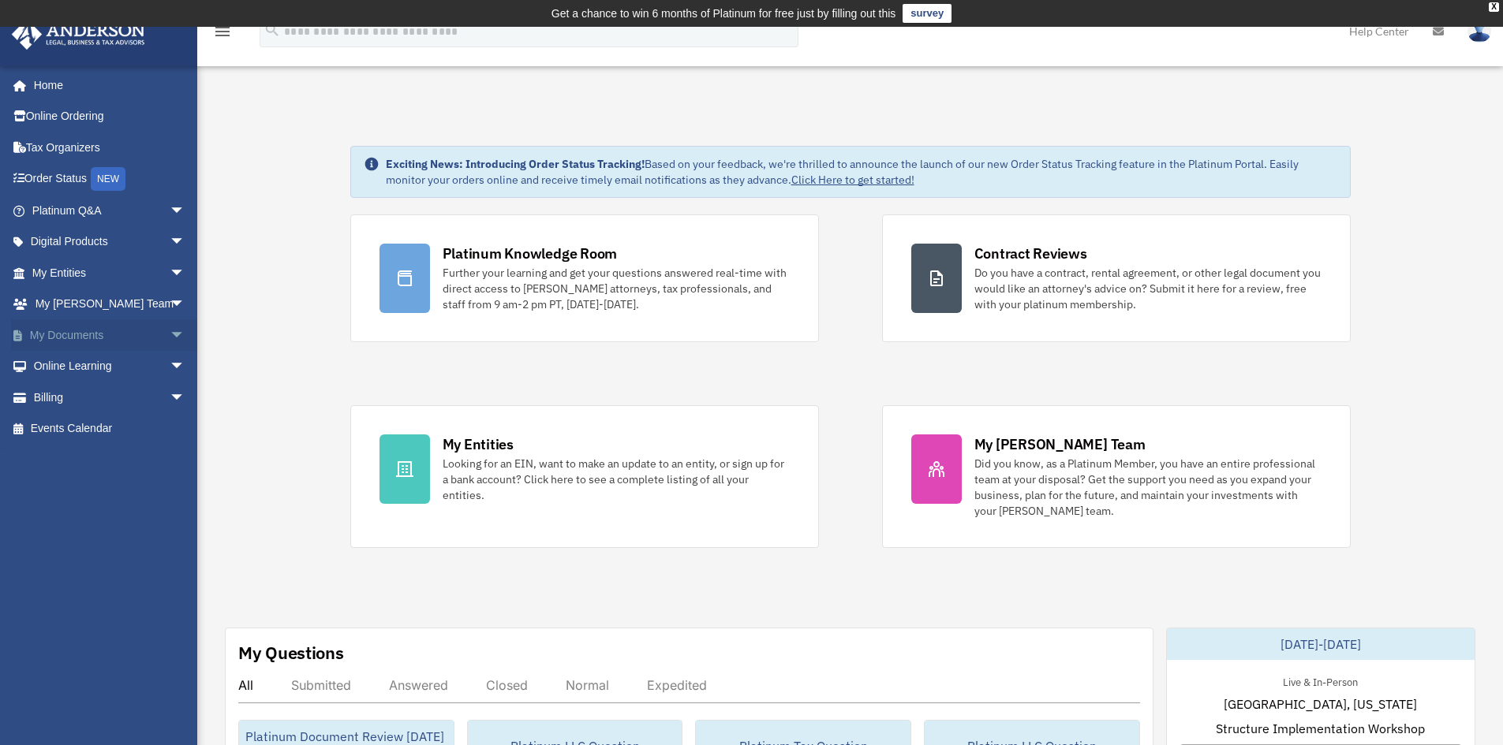
click at [48, 338] on link "My Documents arrow_drop_down" at bounding box center [110, 335] width 198 height 32
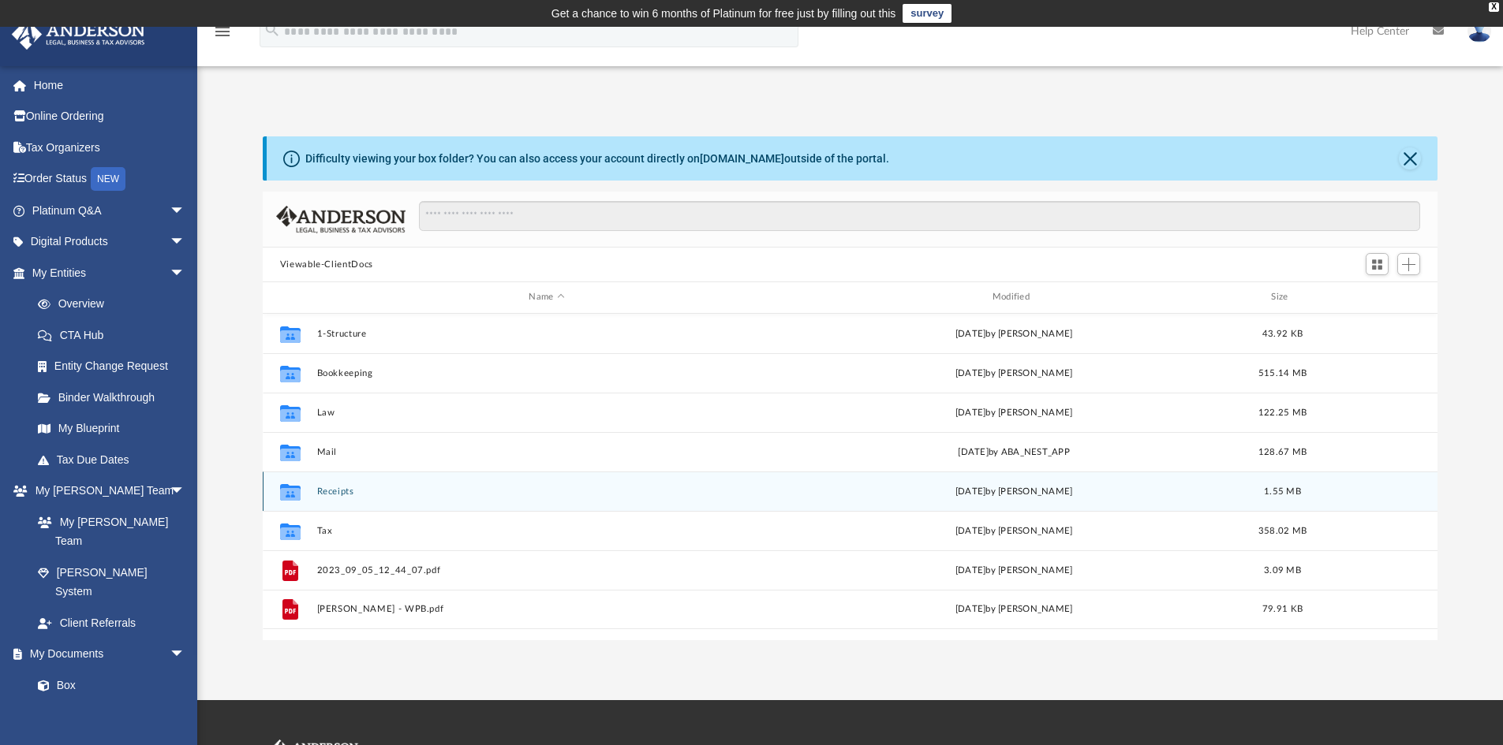
scroll to position [347, 1163]
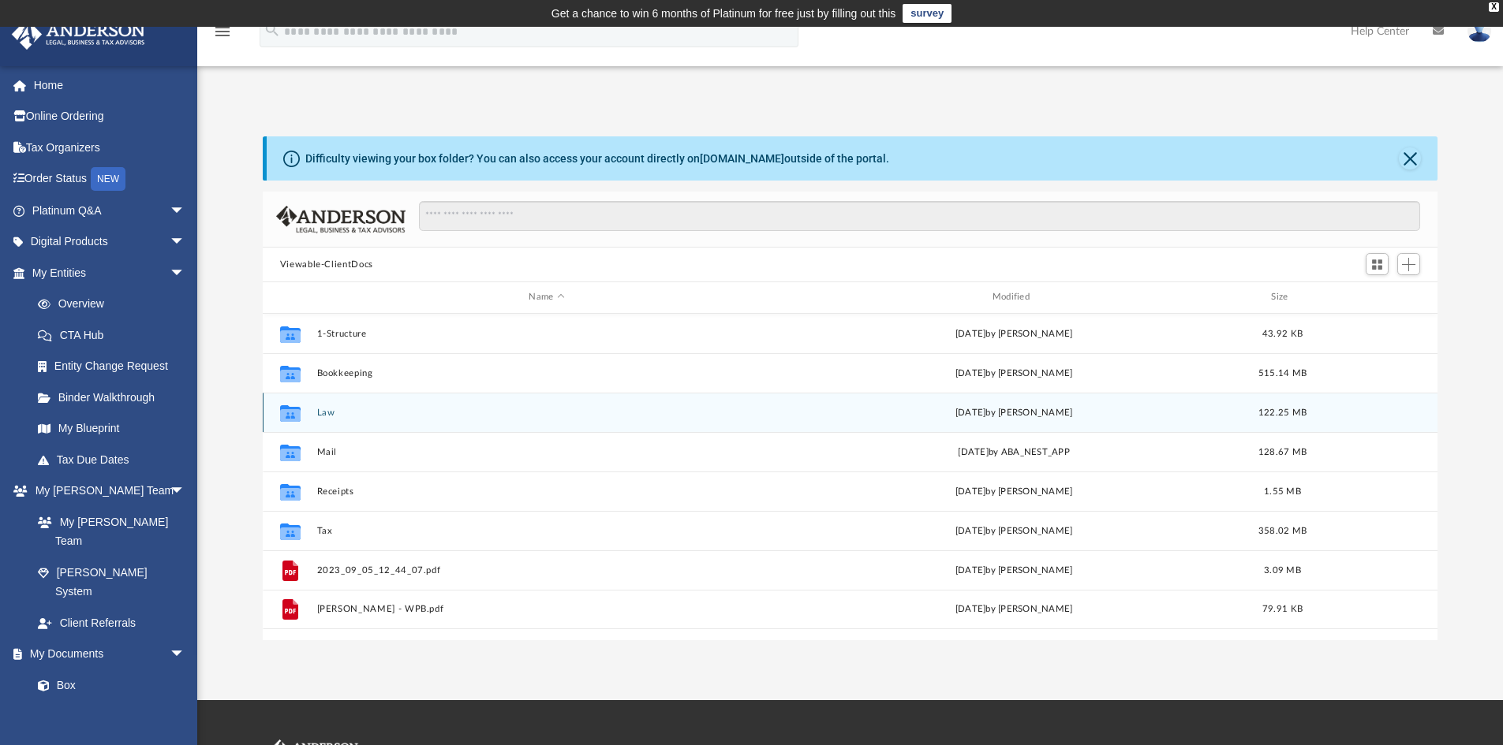
click at [326, 415] on button "Law" at bounding box center [546, 413] width 460 height 10
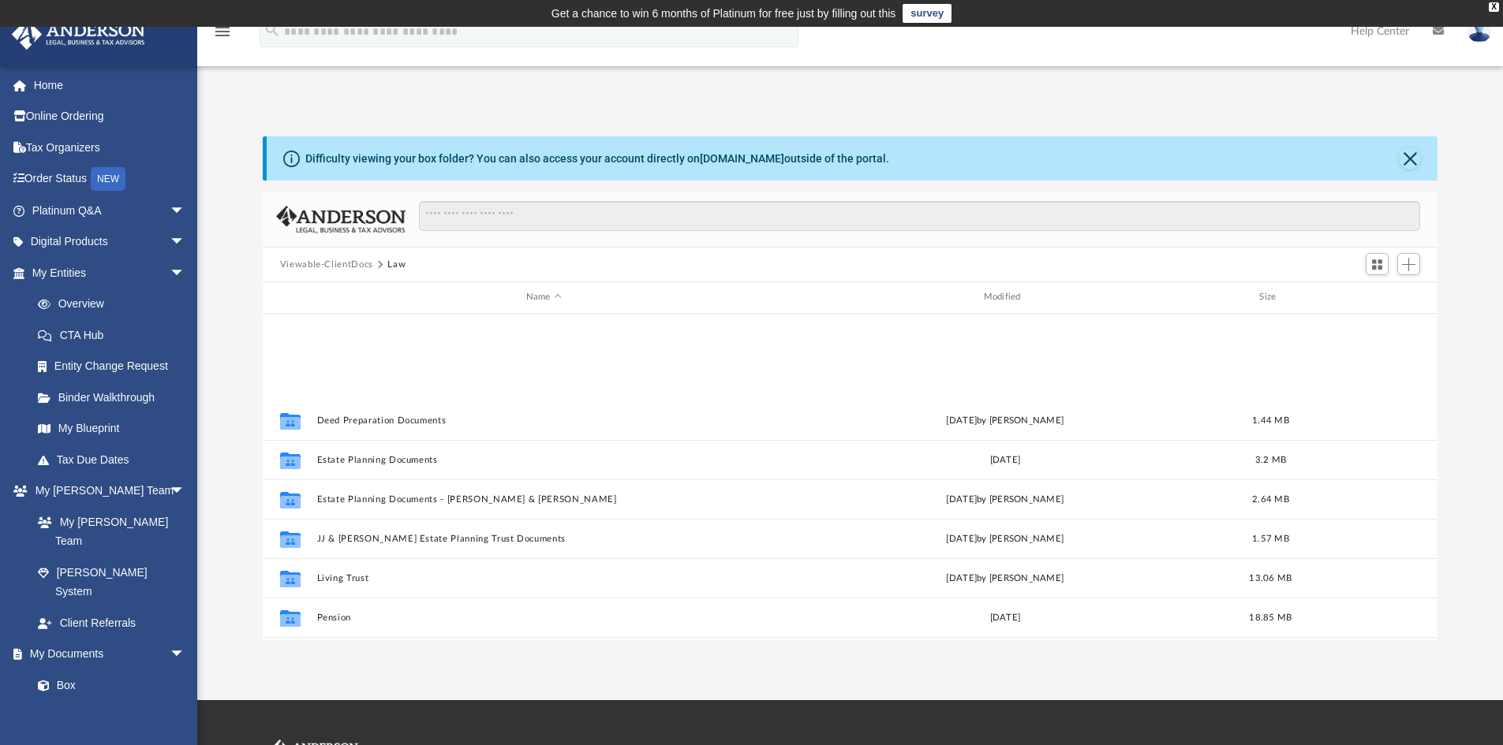
scroll to position [304, 0]
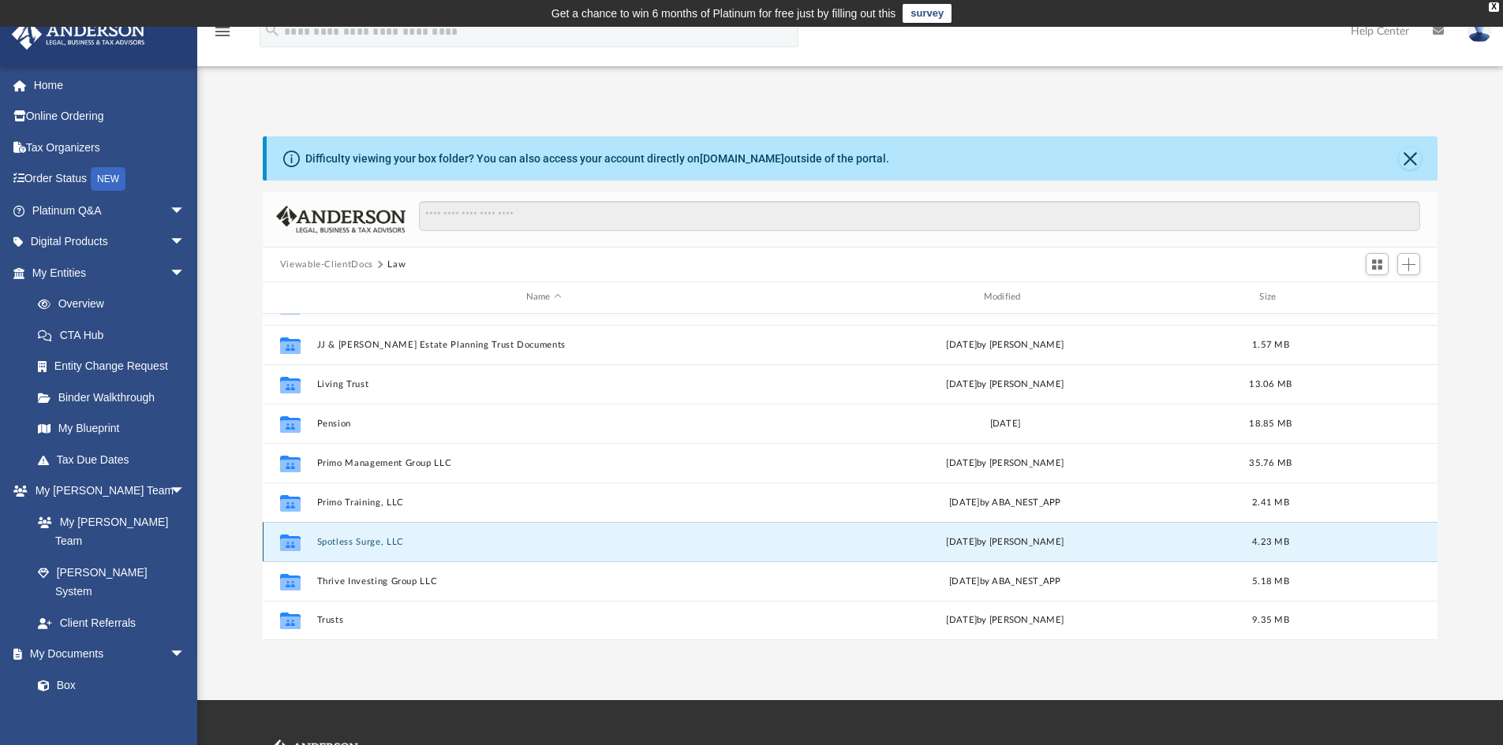
click at [345, 541] on button "Spotless Surge, LLC" at bounding box center [543, 542] width 454 height 10
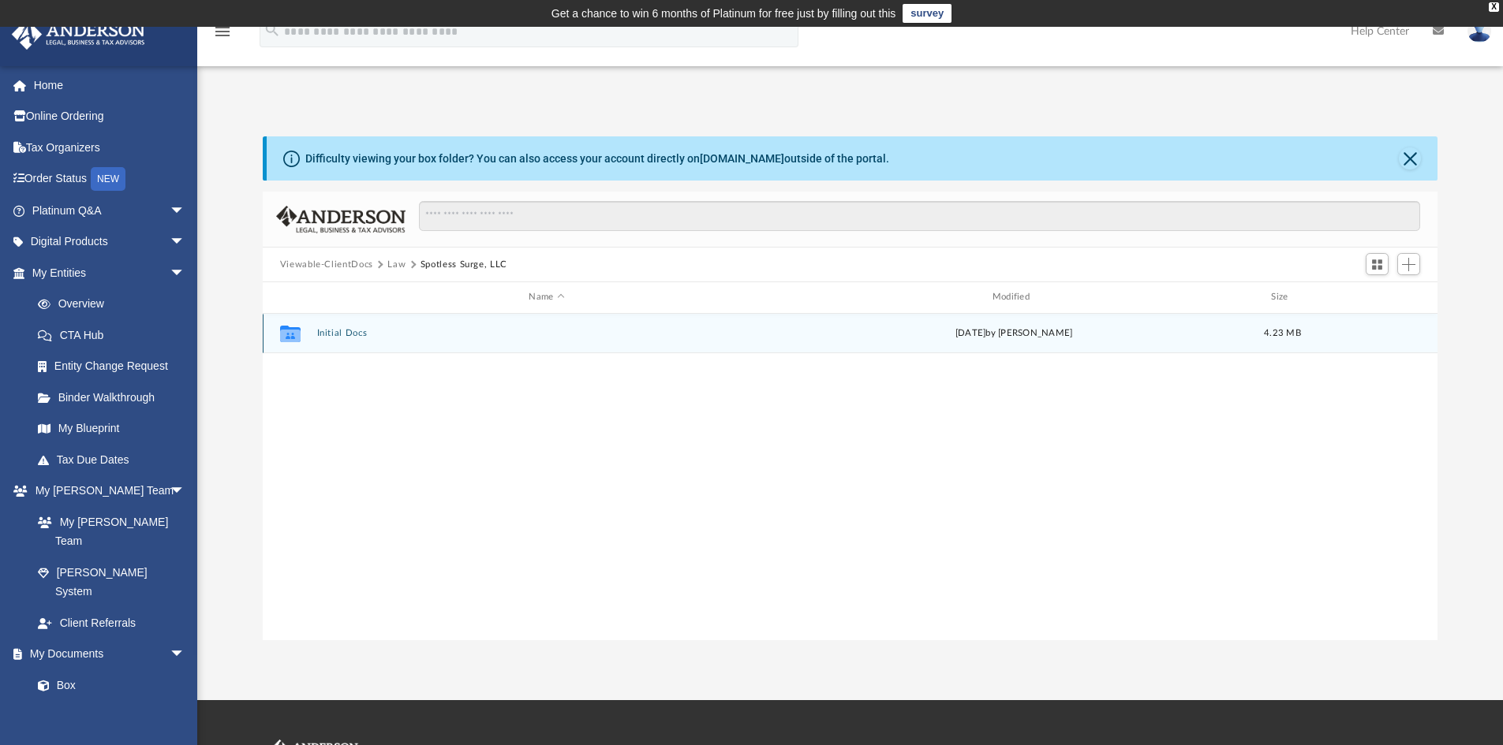
click at [347, 336] on button "Initial Docs" at bounding box center [546, 333] width 460 height 10
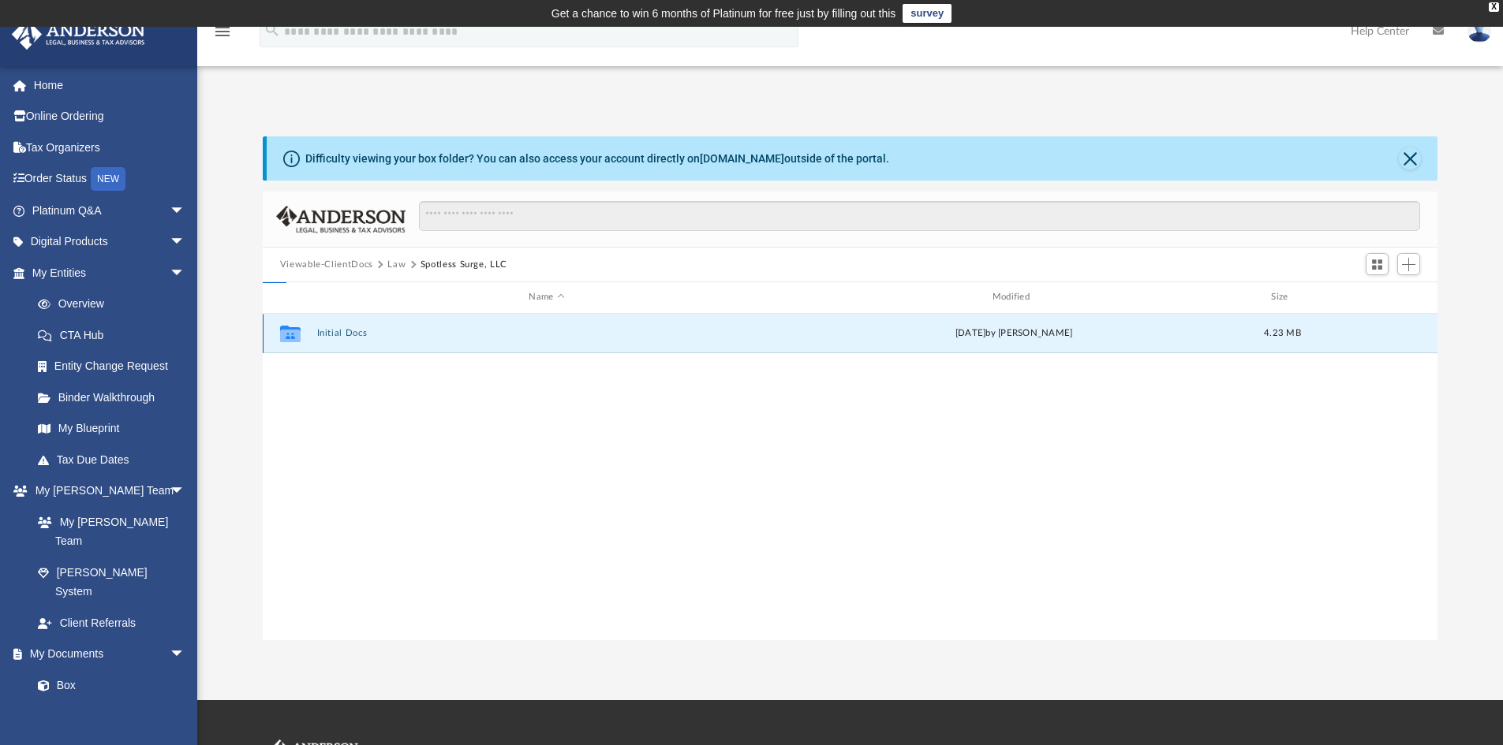
click at [347, 336] on button "Initial Docs" at bounding box center [546, 333] width 460 height 10
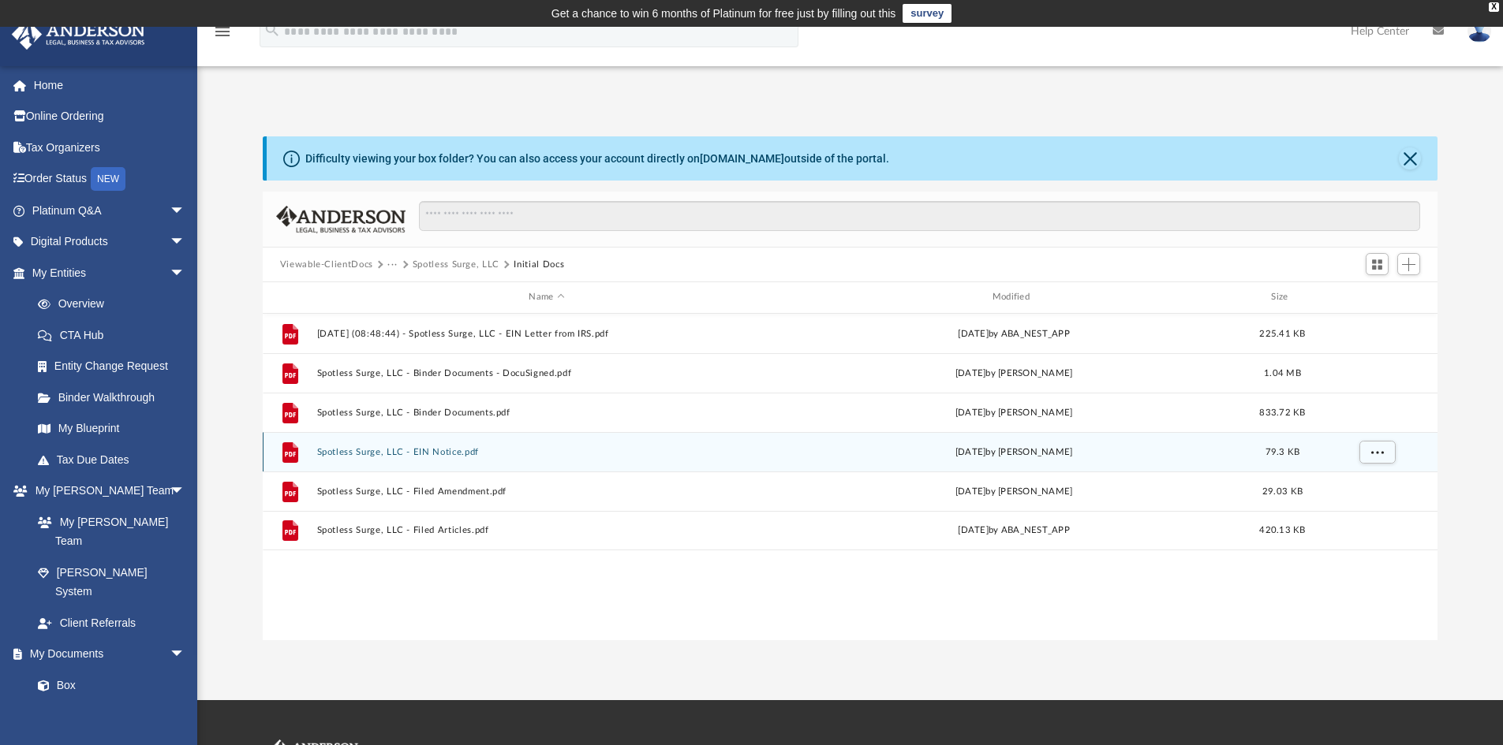
click at [381, 455] on button "Spotless Surge, LLC - EIN Notice.pdf" at bounding box center [546, 452] width 460 height 10
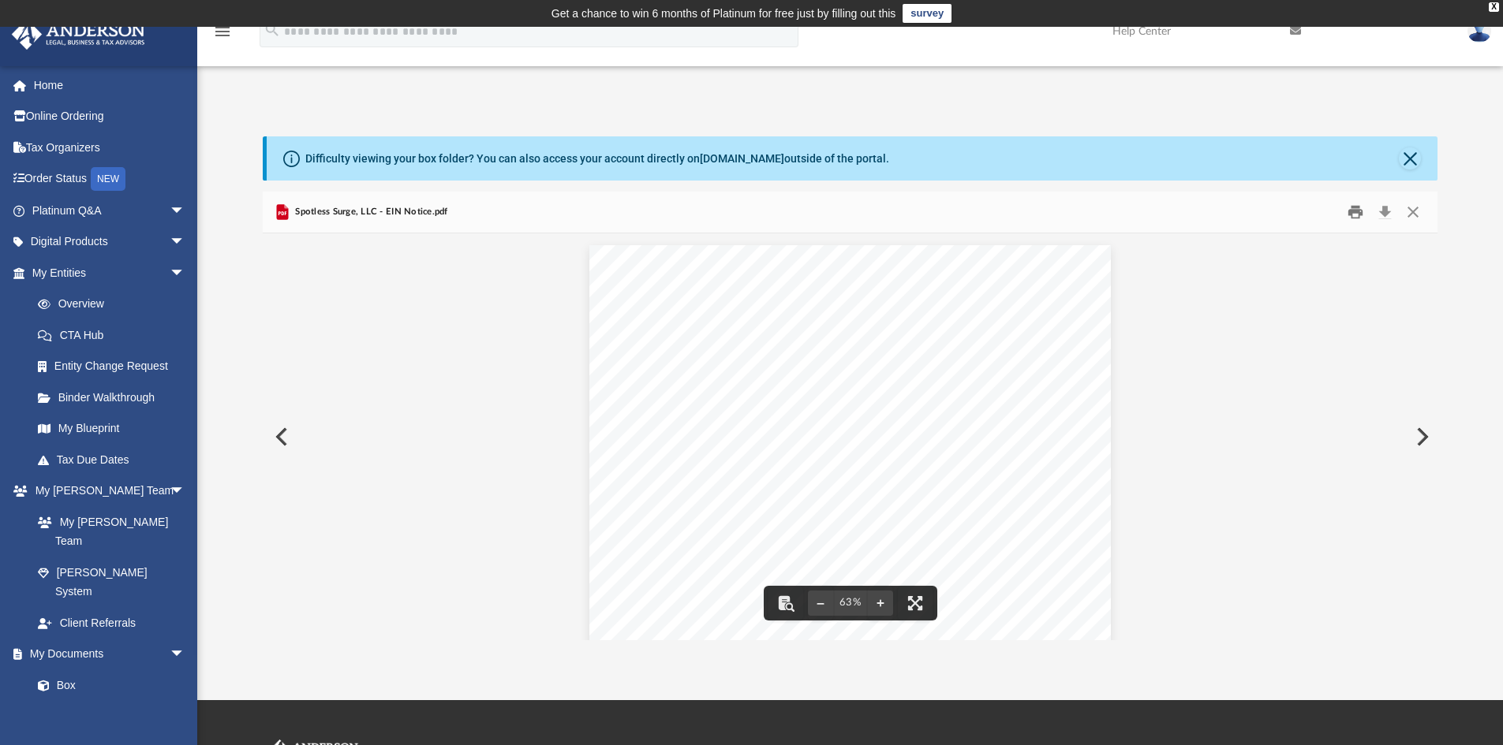
click at [1360, 216] on button "Print" at bounding box center [1355, 212] width 32 height 24
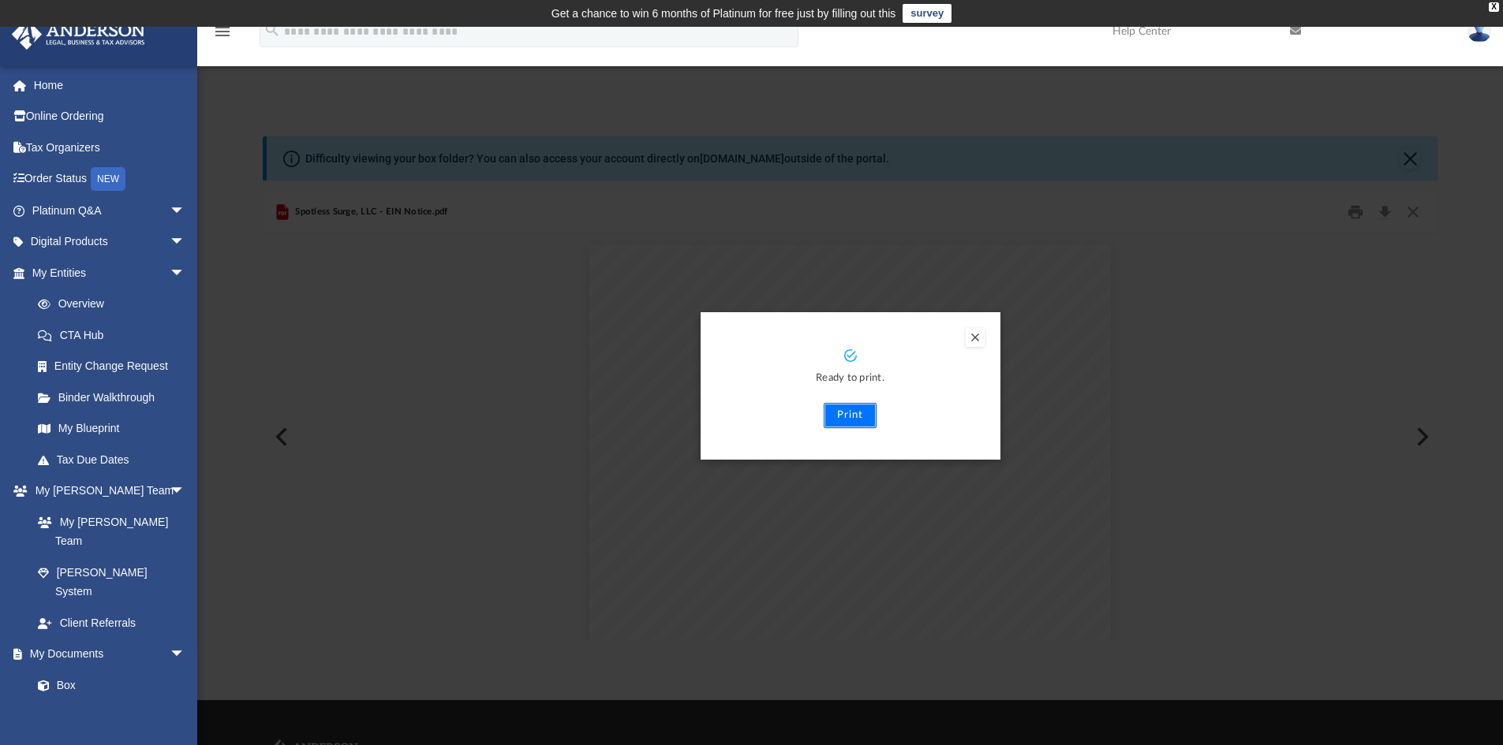
click at [854, 416] on button "Print" at bounding box center [850, 415] width 53 height 25
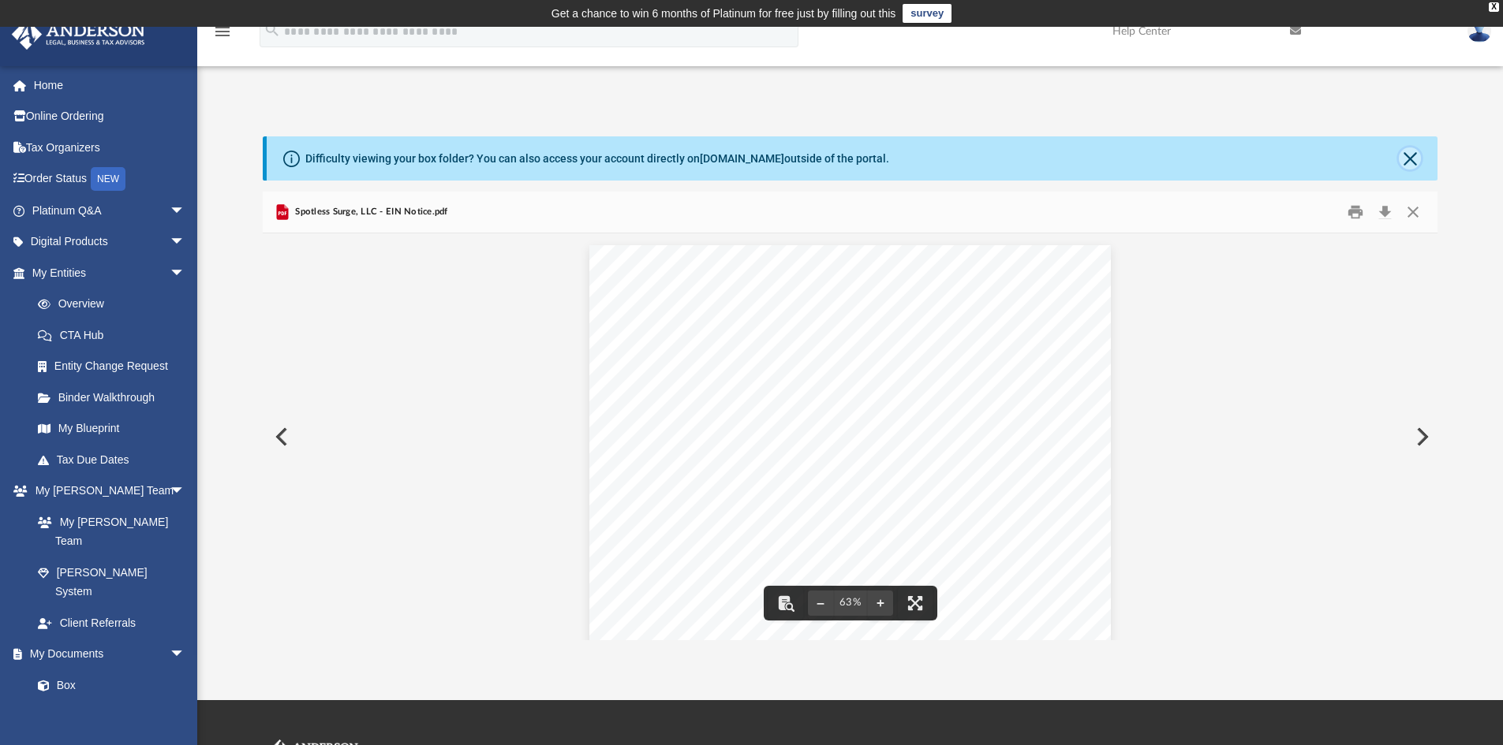
click at [1410, 154] on button "Close" at bounding box center [1410, 159] width 22 height 22
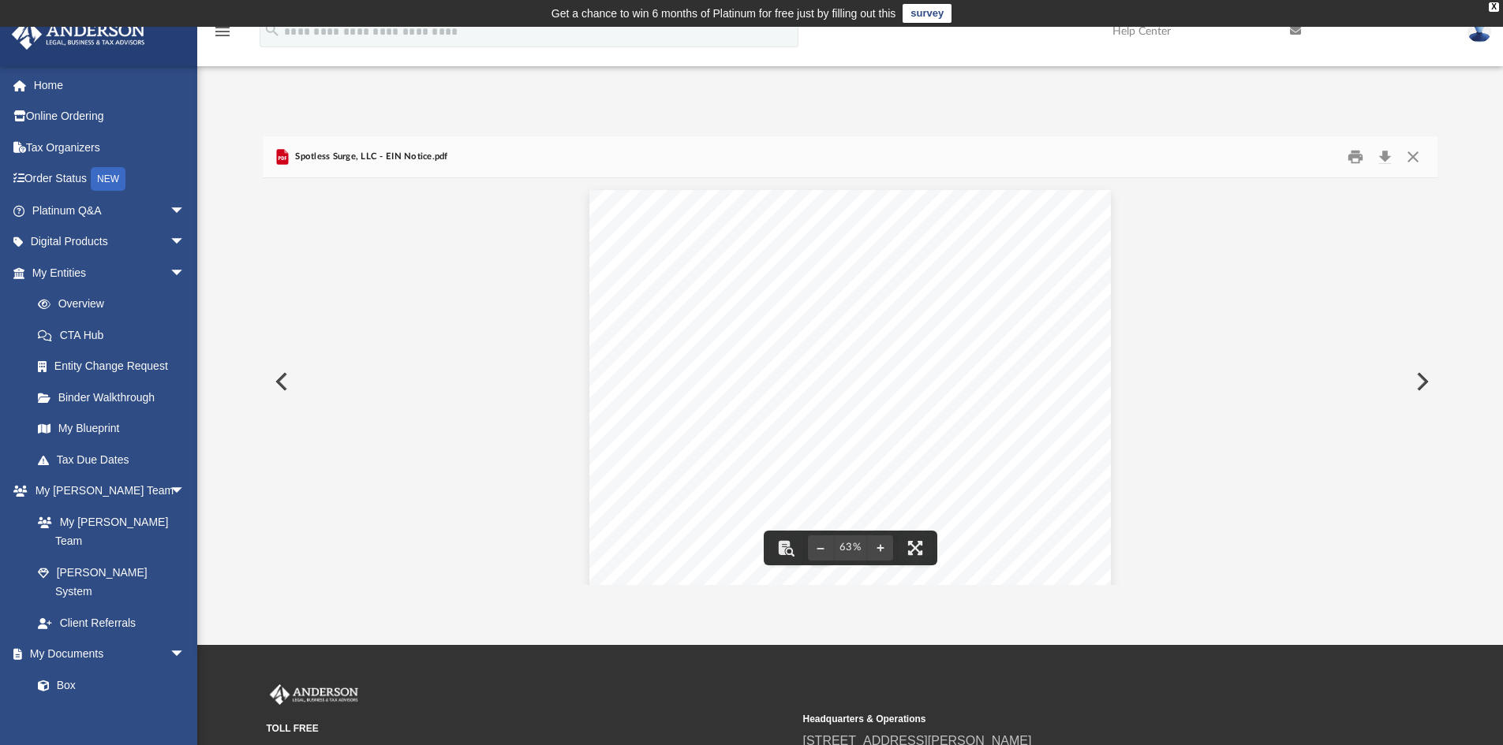
click at [353, 155] on span "Spotless Surge, LLC - EIN Notice.pdf" at bounding box center [370, 157] width 156 height 14
click at [274, 385] on button "Preview" at bounding box center [280, 382] width 35 height 44
click at [282, 381] on button "Preview" at bounding box center [280, 382] width 35 height 44
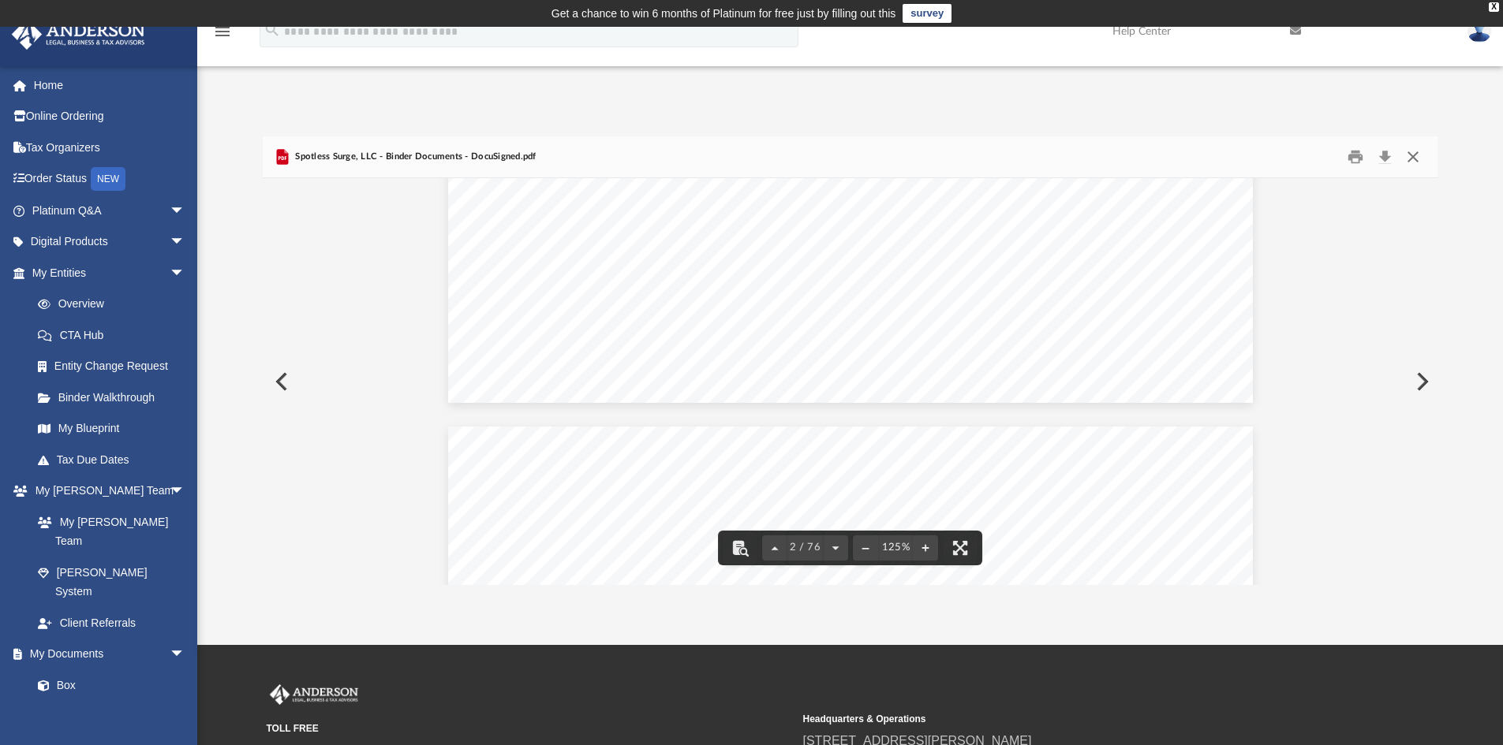
click at [1418, 155] on button "Close" at bounding box center [1413, 157] width 28 height 24
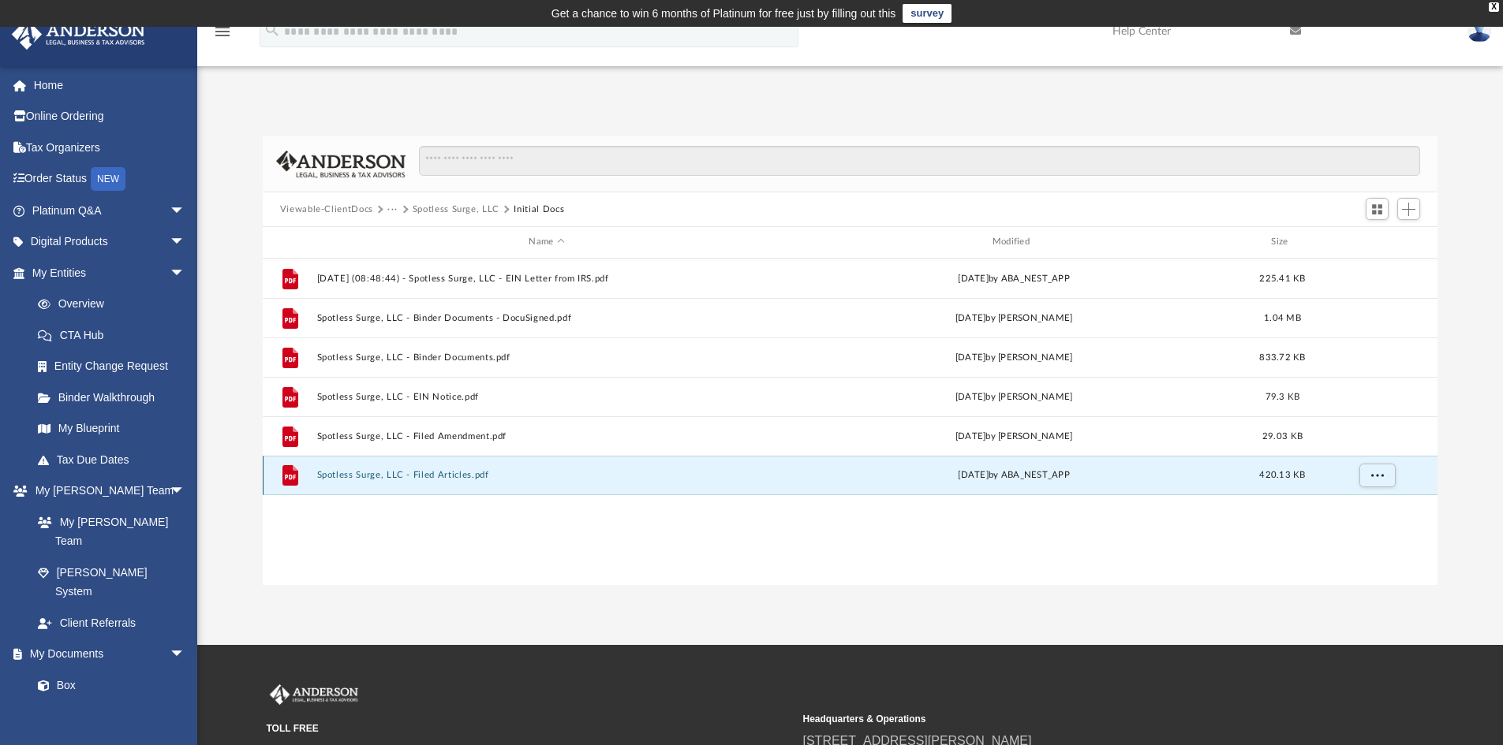
click at [443, 476] on button "Spotless Surge, LLC - Filed Articles.pdf" at bounding box center [546, 475] width 460 height 10
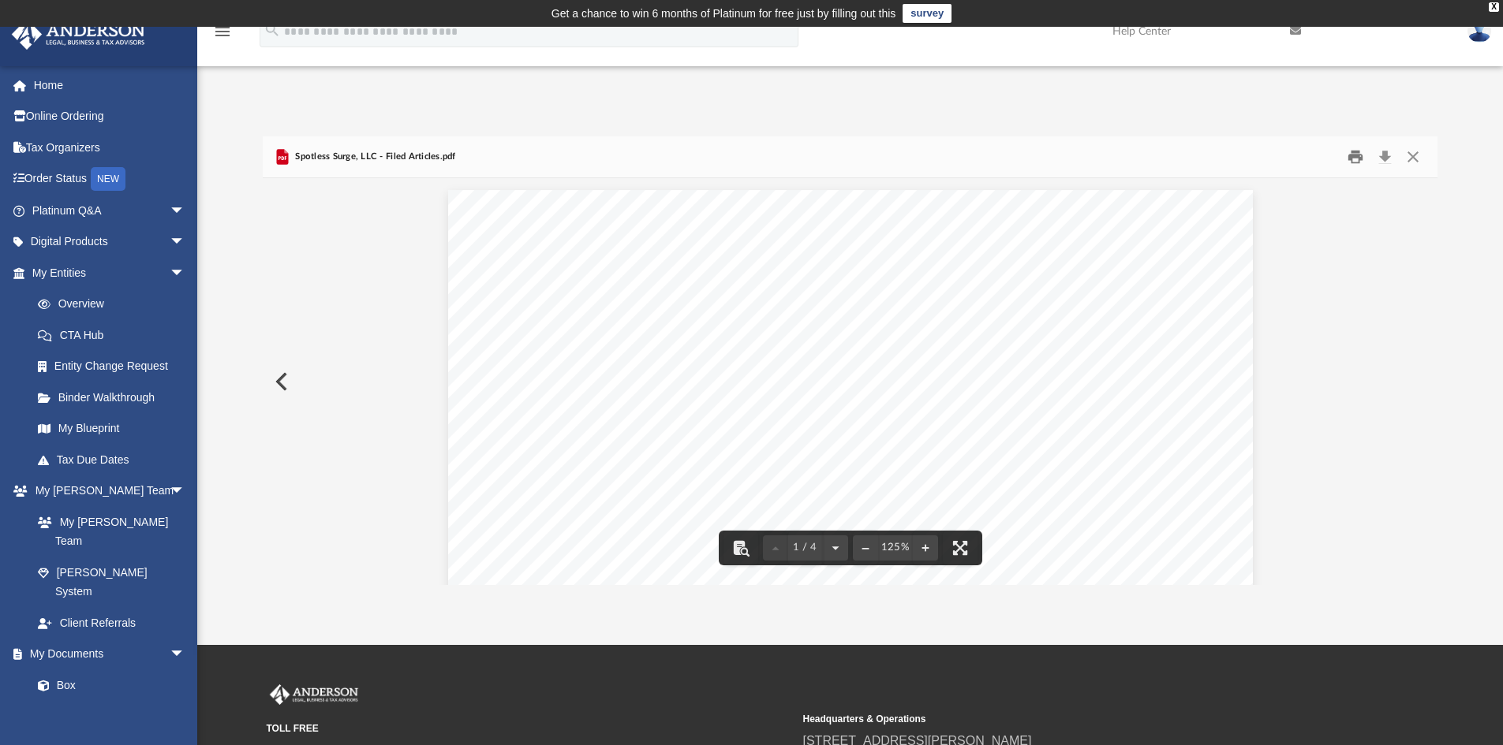
click at [1358, 158] on button "Print" at bounding box center [1355, 157] width 32 height 24
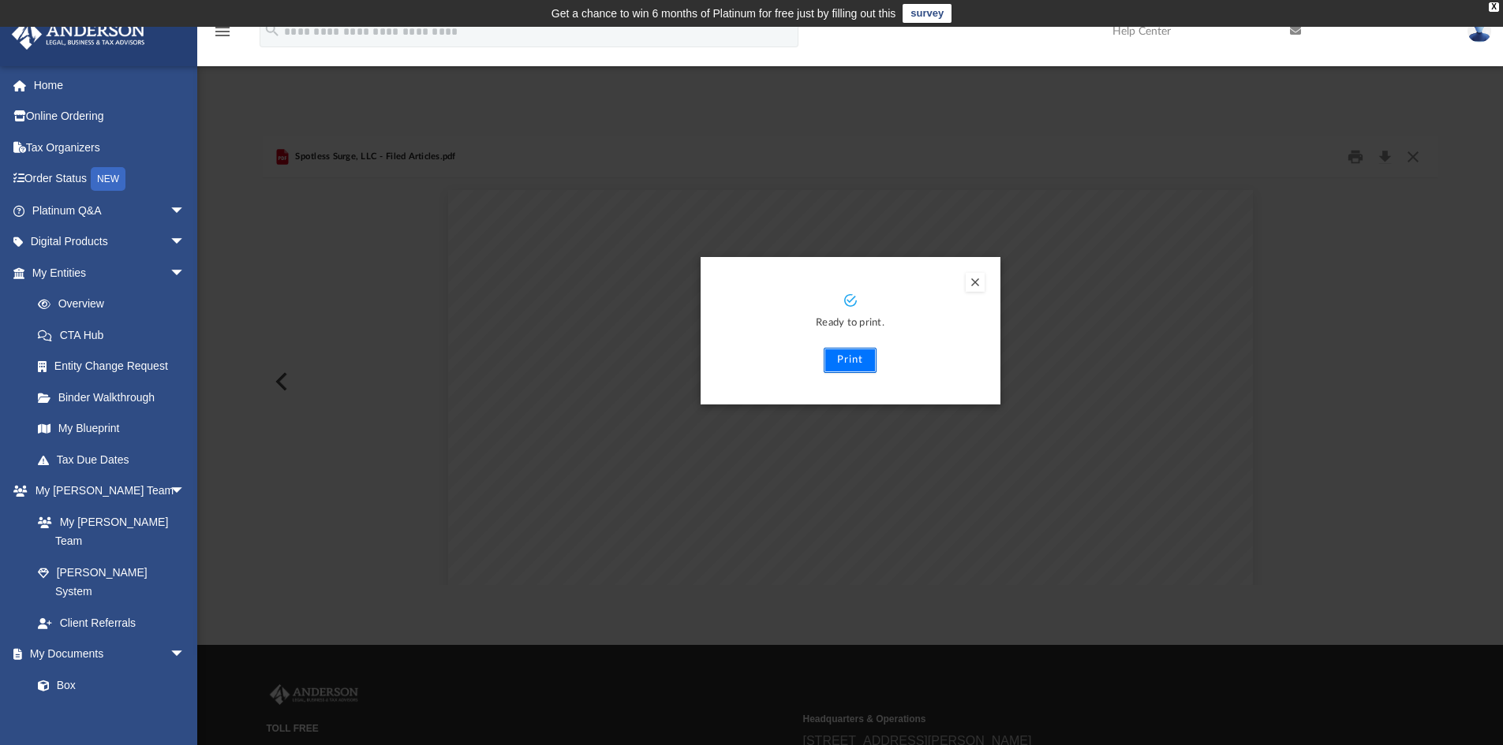
click at [861, 361] on button "Print" at bounding box center [850, 360] width 53 height 25
